Goal: Information Seeking & Learning: Learn about a topic

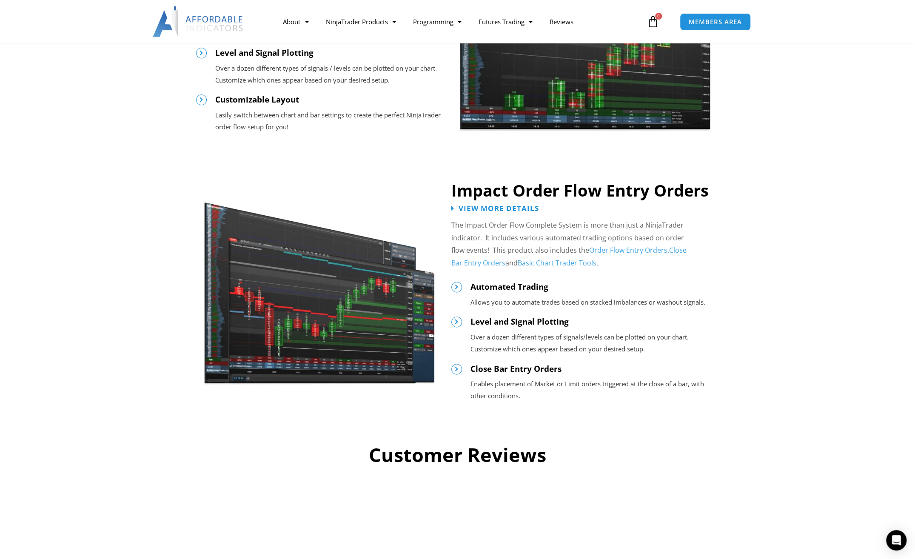
scroll to position [808, 0]
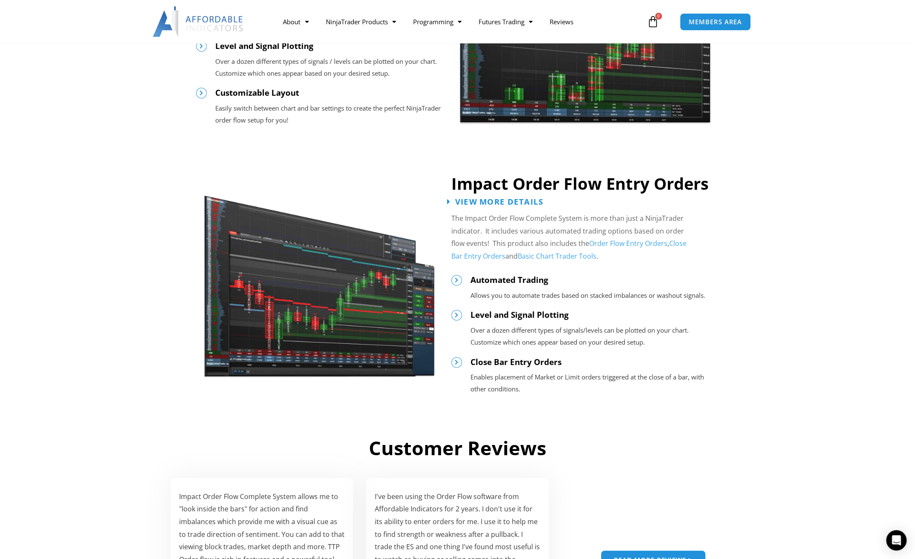
click at [467, 197] on span "View More Details" at bounding box center [499, 201] width 88 height 8
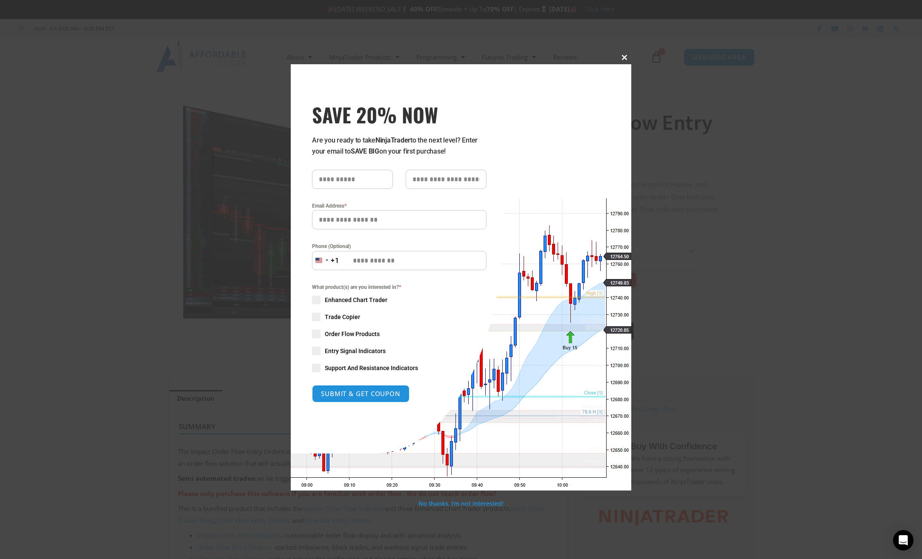
click at [622, 61] on button "Close this module" at bounding box center [624, 58] width 14 height 14
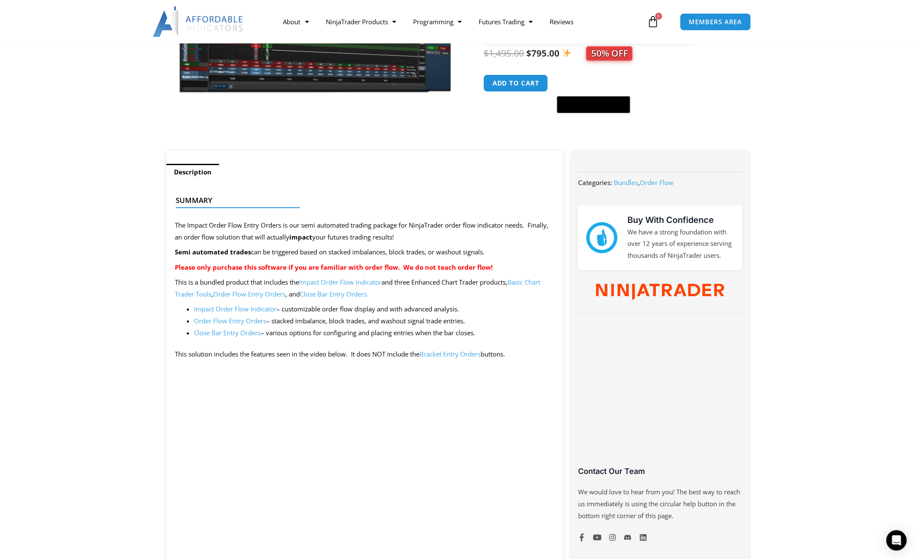
scroll to position [213, 0]
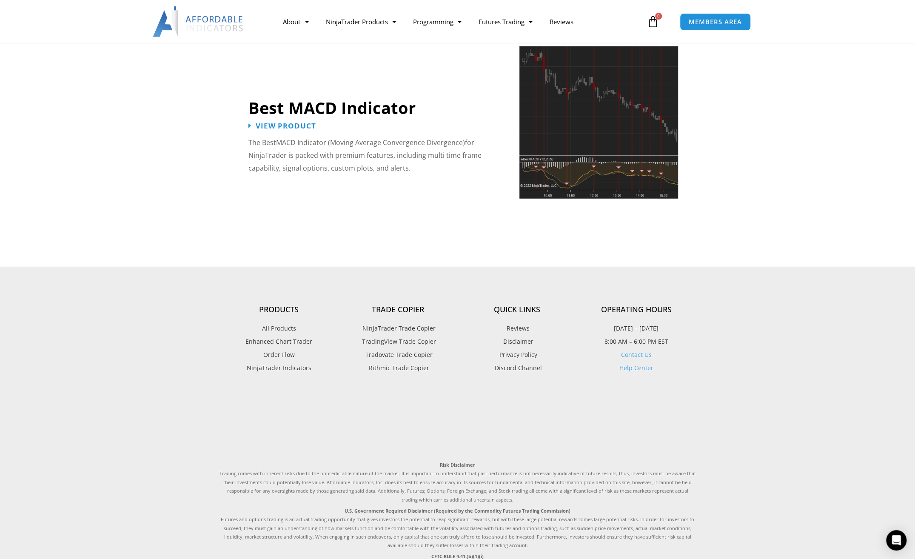
scroll to position [1915, 0]
